Goal: Task Accomplishment & Management: Manage account settings

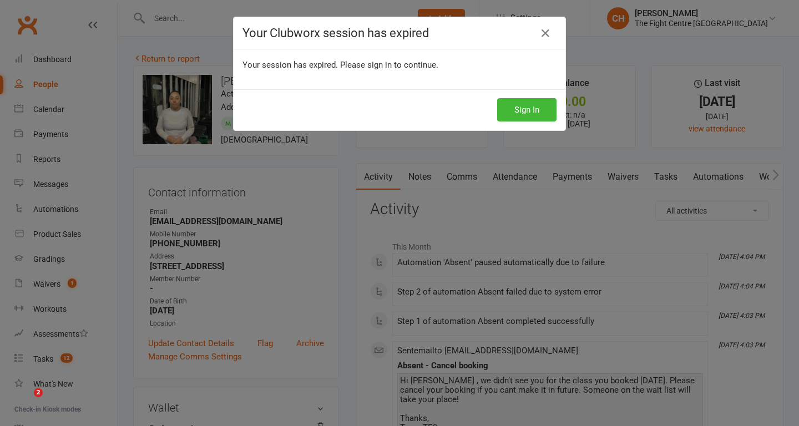
scroll to position [1121, 0]
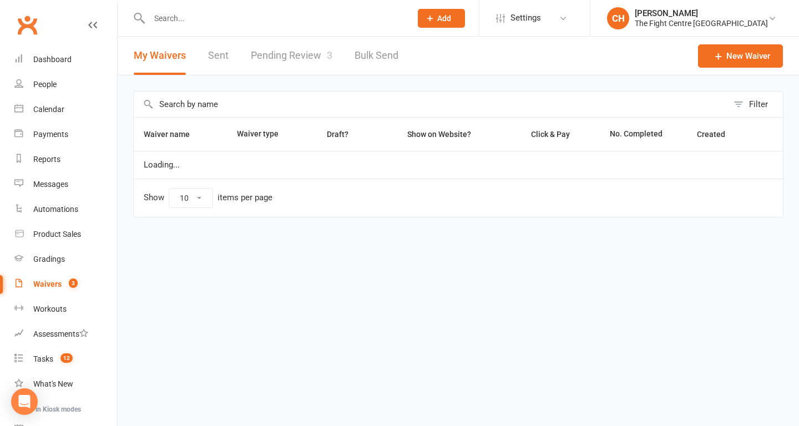
click at [287, 53] on link "Pending Review 3" at bounding box center [292, 56] width 82 height 38
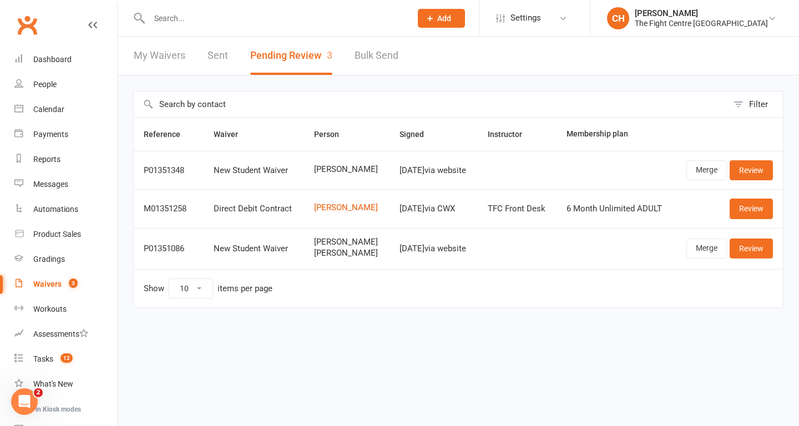
click at [214, 53] on link "Sent" at bounding box center [218, 56] width 21 height 38
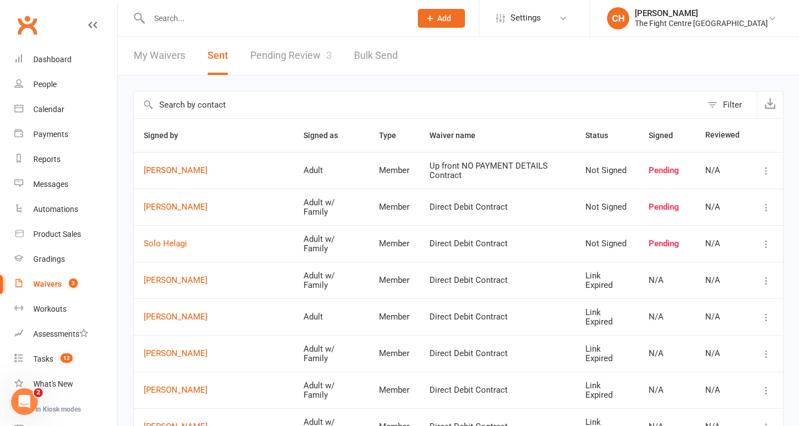
click at [64, 285] on count-badge "3" at bounding box center [70, 284] width 14 height 9
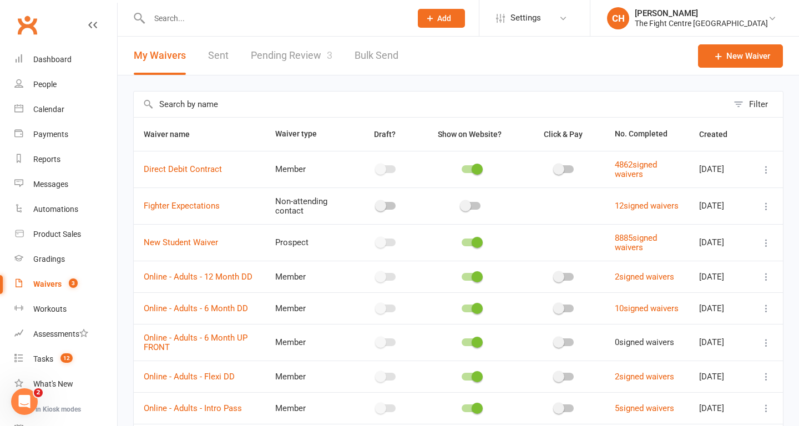
click at [275, 56] on link "Pending Review 3" at bounding box center [292, 56] width 82 height 38
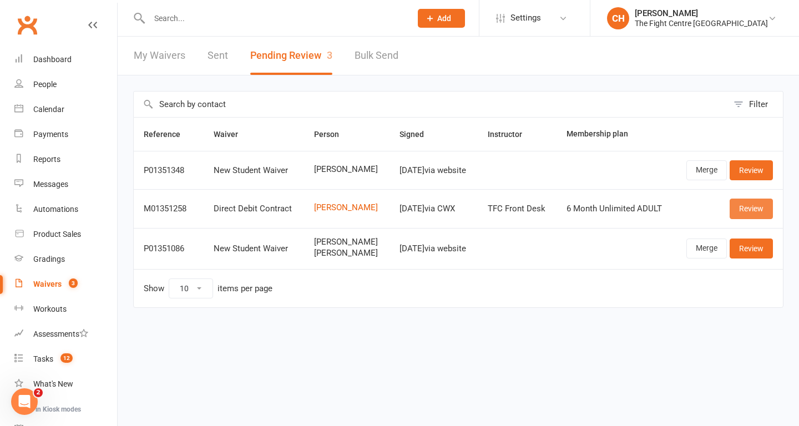
click at [754, 212] on link "Review" at bounding box center [751, 209] width 43 height 20
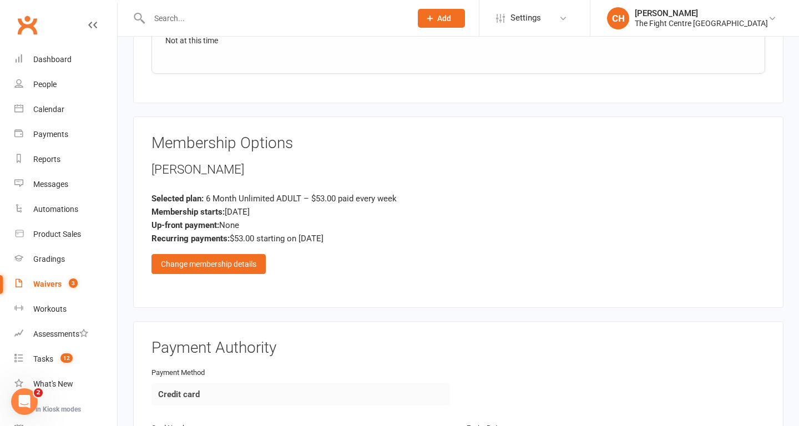
scroll to position [2073, 0]
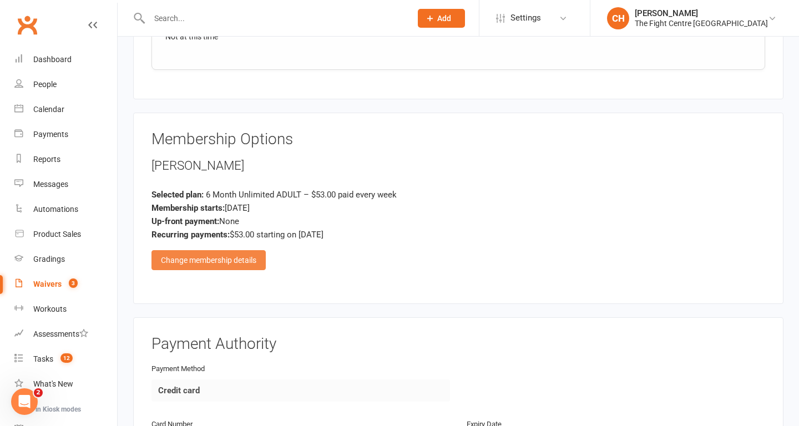
click at [185, 263] on div "Change membership details" at bounding box center [209, 260] width 114 height 20
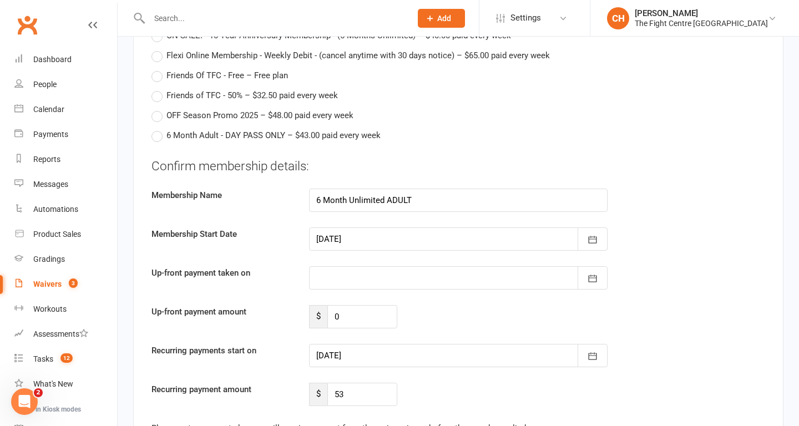
scroll to position [2851, 0]
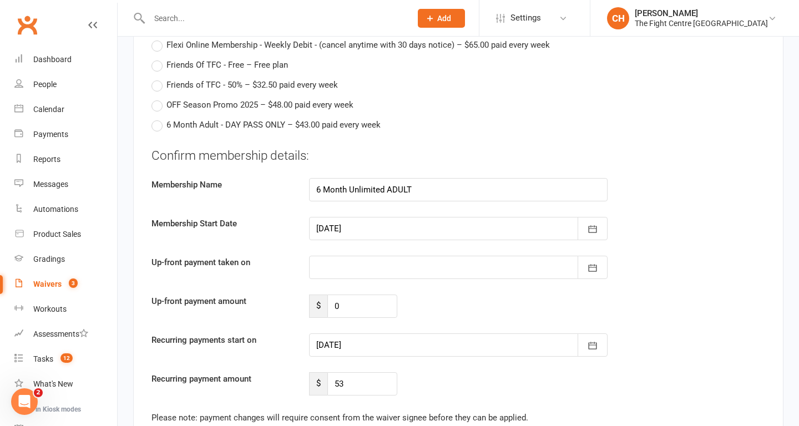
click at [374, 327] on div "Confirm membership details: Membership Name 6 Month Unlimited ADULT Membership …" at bounding box center [459, 271] width 614 height 249
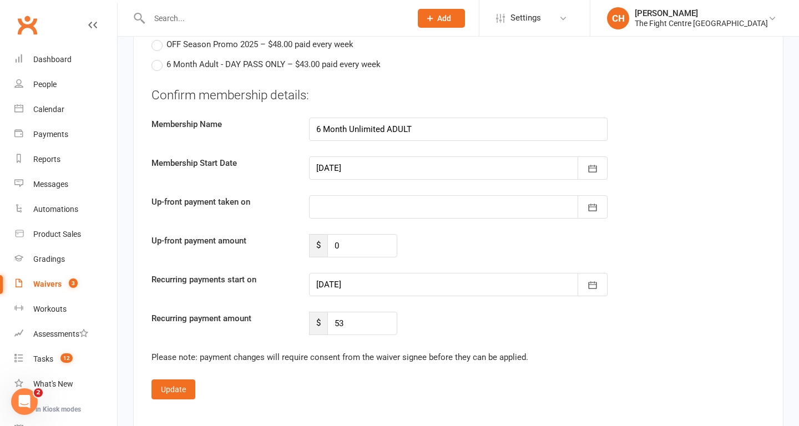
scroll to position [2930, 0]
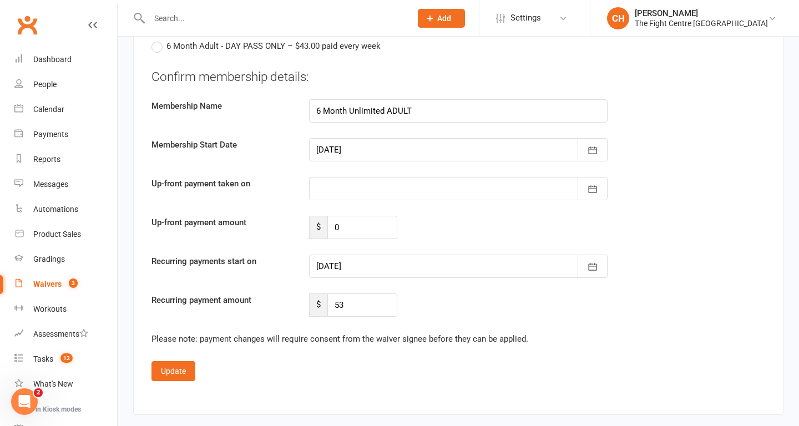
click at [432, 266] on div at bounding box center [458, 266] width 299 height 23
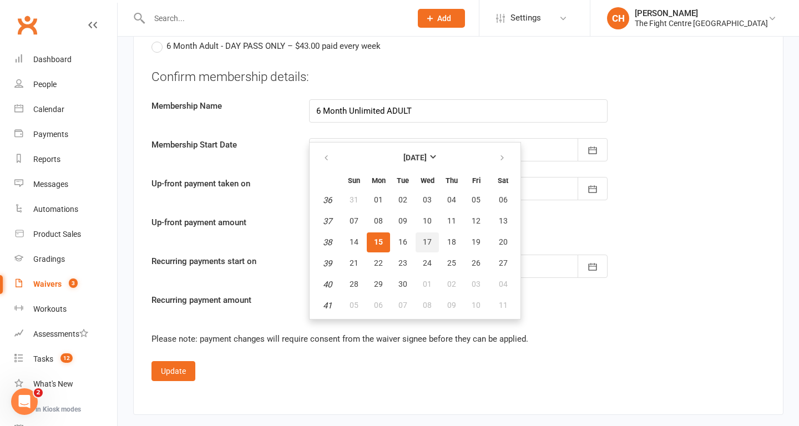
click at [425, 241] on span "17" at bounding box center [427, 242] width 9 height 9
type input "17 Sep 2025"
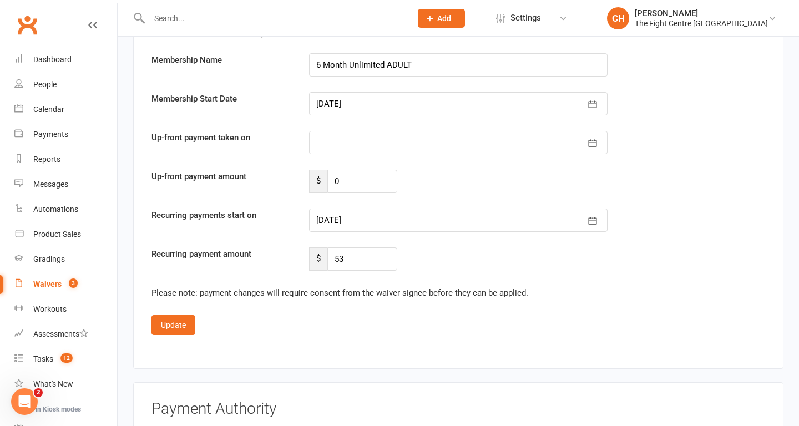
scroll to position [2984, 0]
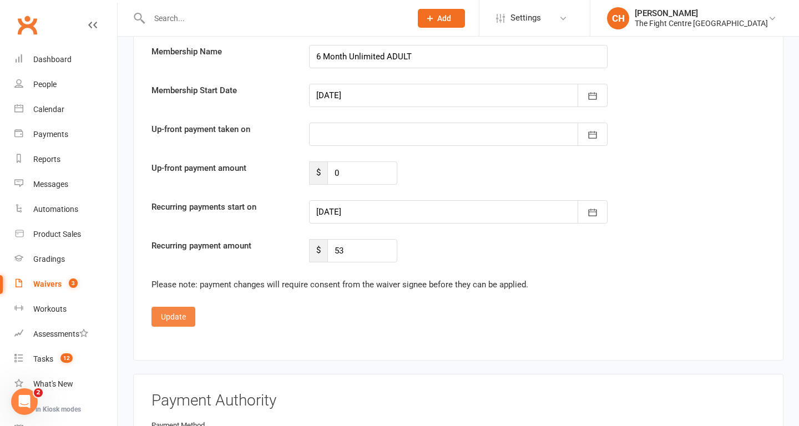
click at [174, 314] on button "Update" at bounding box center [174, 317] width 44 height 20
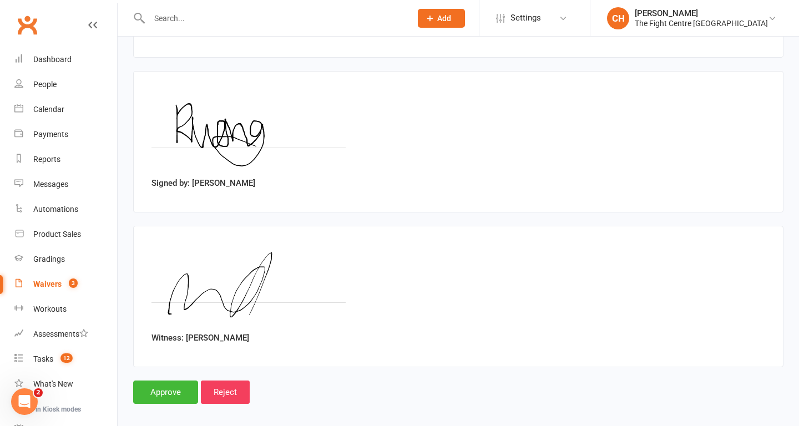
scroll to position [2571, 0]
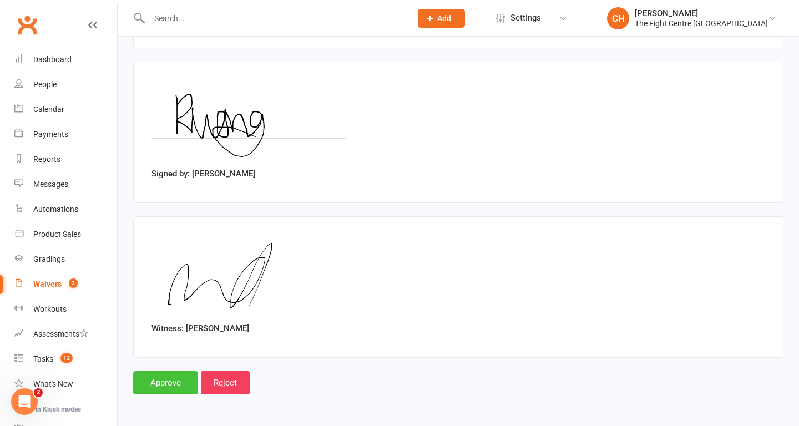
click at [163, 385] on input "Approve" at bounding box center [165, 382] width 65 height 23
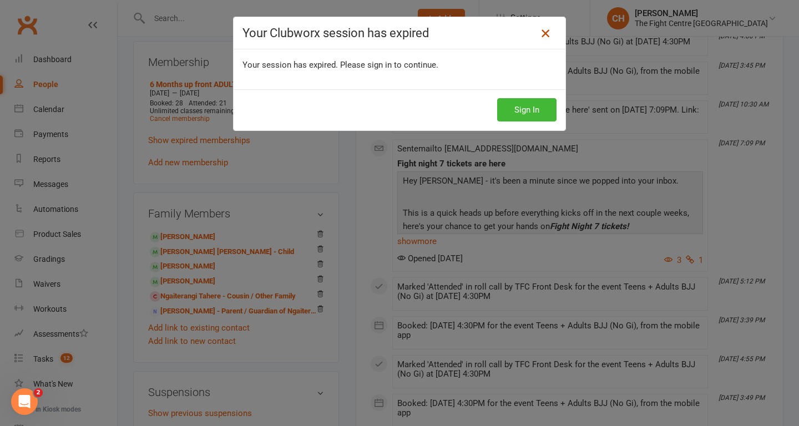
scroll to position [447, 0]
click at [547, 32] on icon at bounding box center [545, 33] width 13 height 13
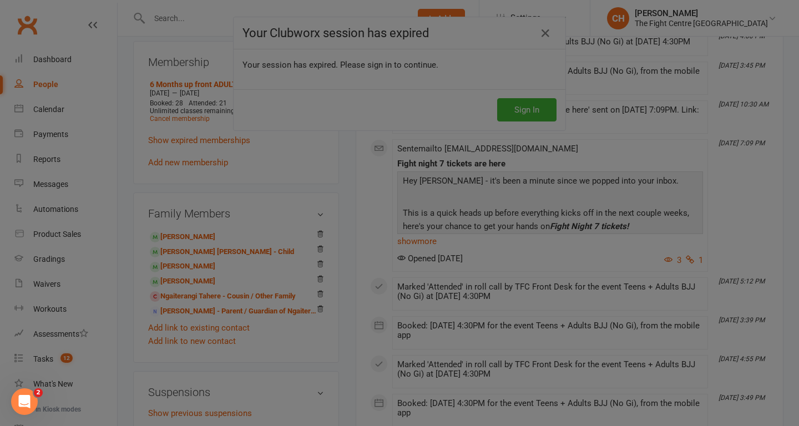
click at [543, 33] on div at bounding box center [399, 213] width 799 height 426
click at [523, 90] on div at bounding box center [399, 213] width 799 height 426
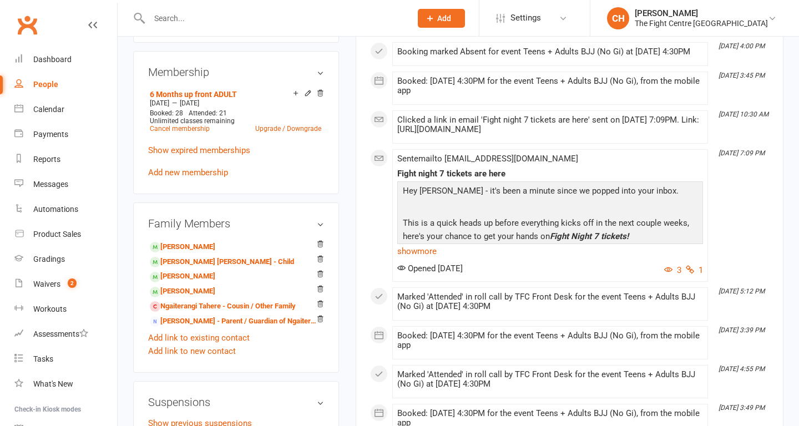
click at [153, 22] on input "text" at bounding box center [275, 19] width 258 height 16
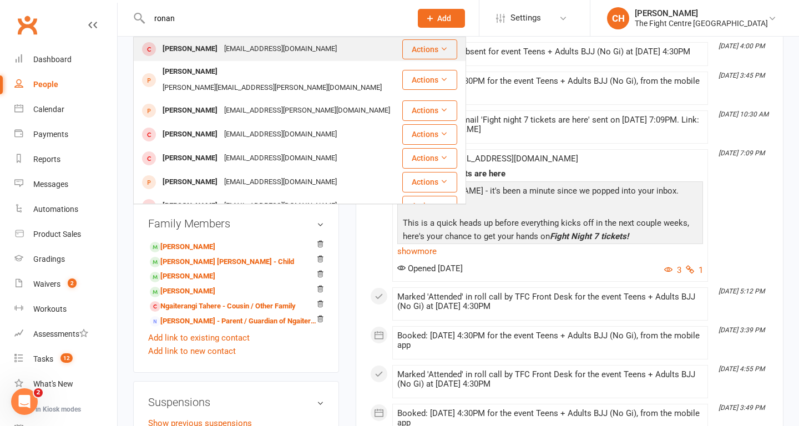
type input "ronan"
click at [186, 49] on div "Ronan Wong" at bounding box center [190, 49] width 62 height 16
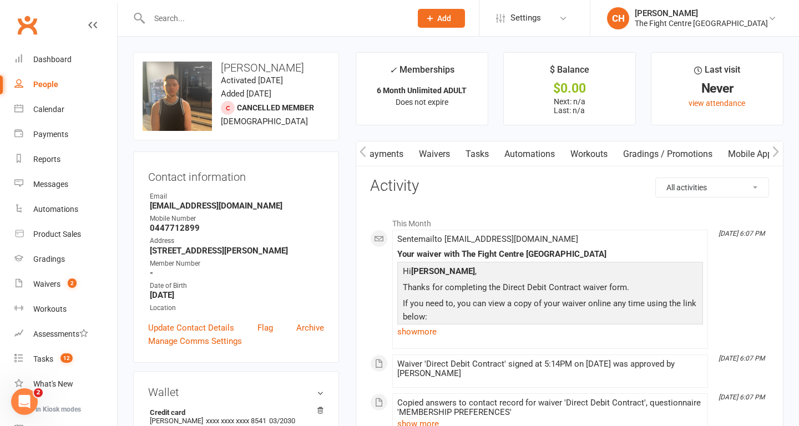
scroll to position [0, 262]
click at [683, 154] on link "Mobile App" at bounding box center [682, 155] width 60 height 26
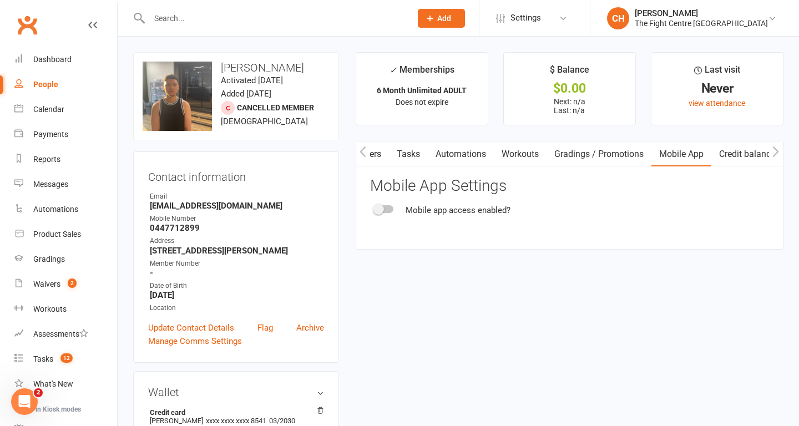
click at [382, 213] on span at bounding box center [378, 209] width 11 height 11
click at [375, 208] on input "checkbox" at bounding box center [375, 208] width 0 height 0
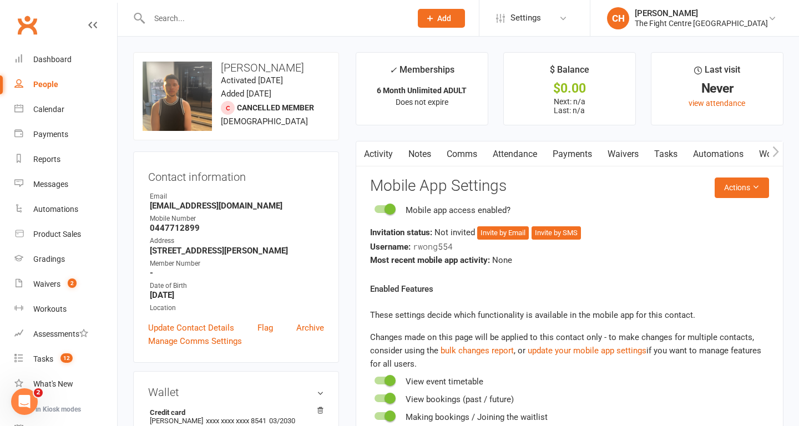
click at [469, 151] on link "Comms" at bounding box center [462, 155] width 46 height 26
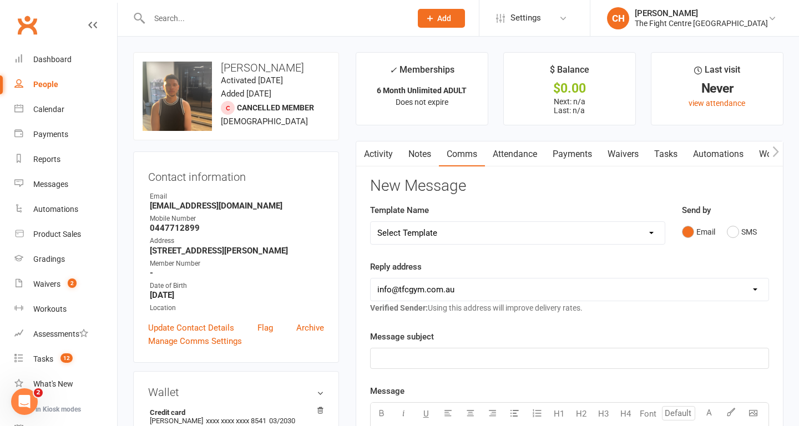
click at [485, 240] on select "Select Template [Email] A Mobile app invitation (1) [Email] Mobile app invitati…" at bounding box center [518, 233] width 294 height 22
select select "47"
click at [371, 222] on select "Select Template [Email] A Mobile app invitation (1) [Email] Mobile app invitati…" at bounding box center [518, 233] width 294 height 22
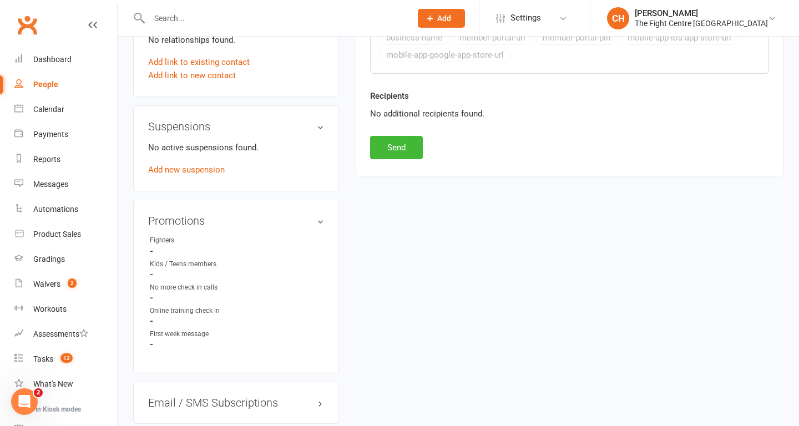
scroll to position [604, 0]
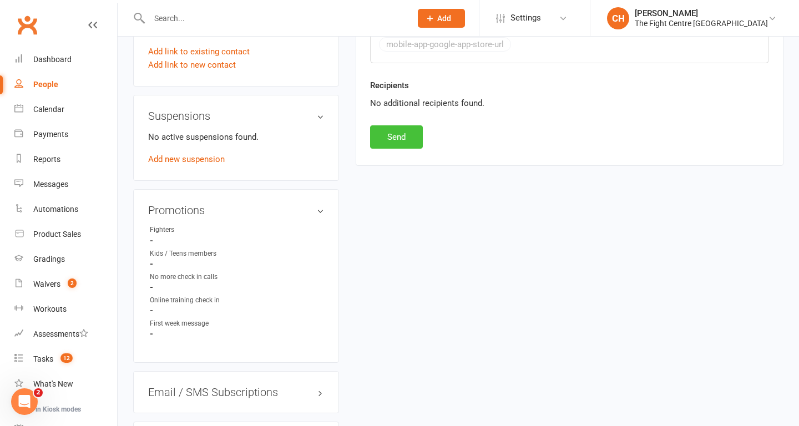
click at [400, 130] on button "Send" at bounding box center [396, 136] width 53 height 23
select select
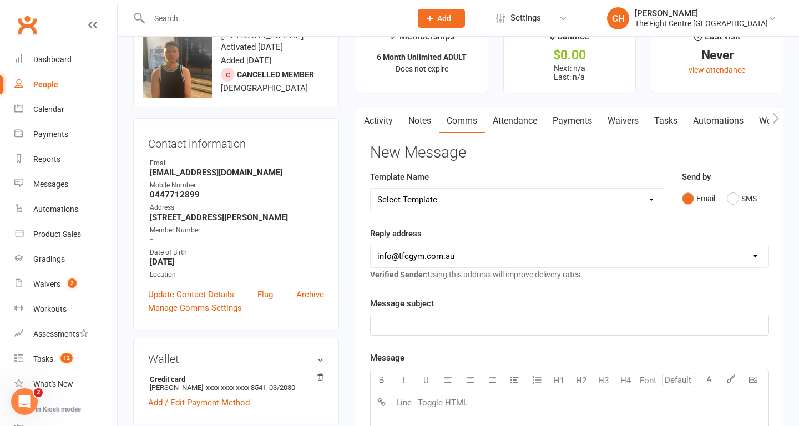
scroll to position [0, 0]
